Goal: Communication & Community: Answer question/provide support

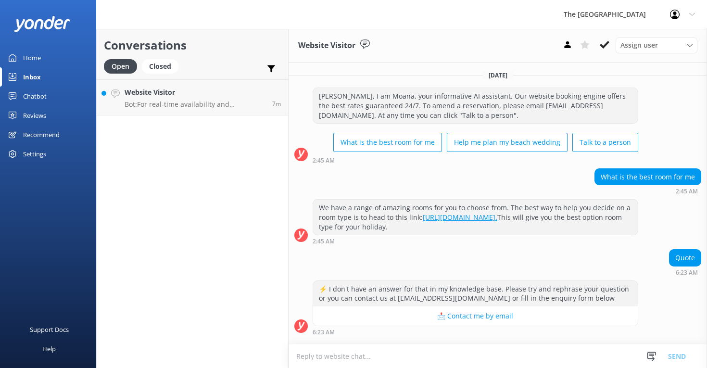
scroll to position [16, 0]
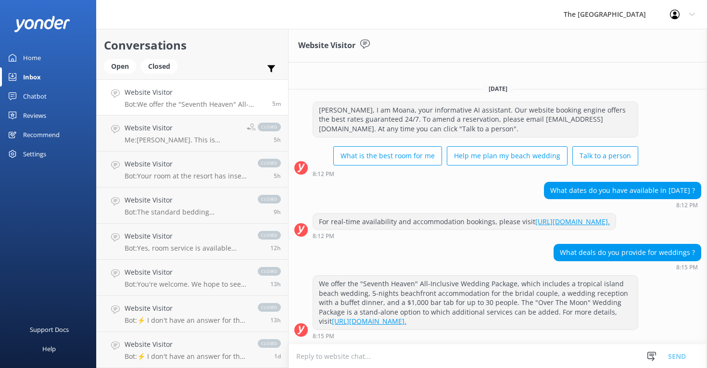
click at [223, 104] on p "Bot: We offer the "Seventh Heaven" All-Inclusive Wedding Package, which include…" at bounding box center [195, 104] width 140 height 9
click at [184, 127] on h4 "Website Visitor" at bounding box center [182, 128] width 115 height 11
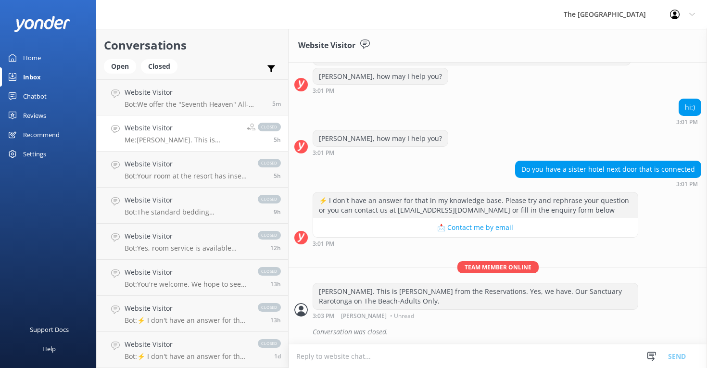
scroll to position [71, 0]
click at [211, 96] on h4 "Website Visitor" at bounding box center [195, 92] width 140 height 11
